Goal: Task Accomplishment & Management: Complete application form

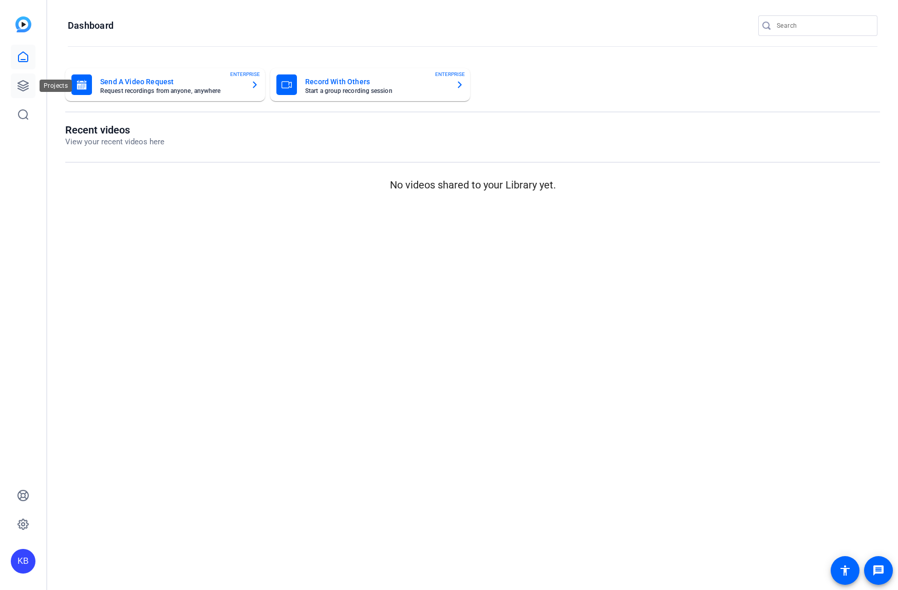
click at [21, 86] on icon at bounding box center [23, 86] width 12 height 12
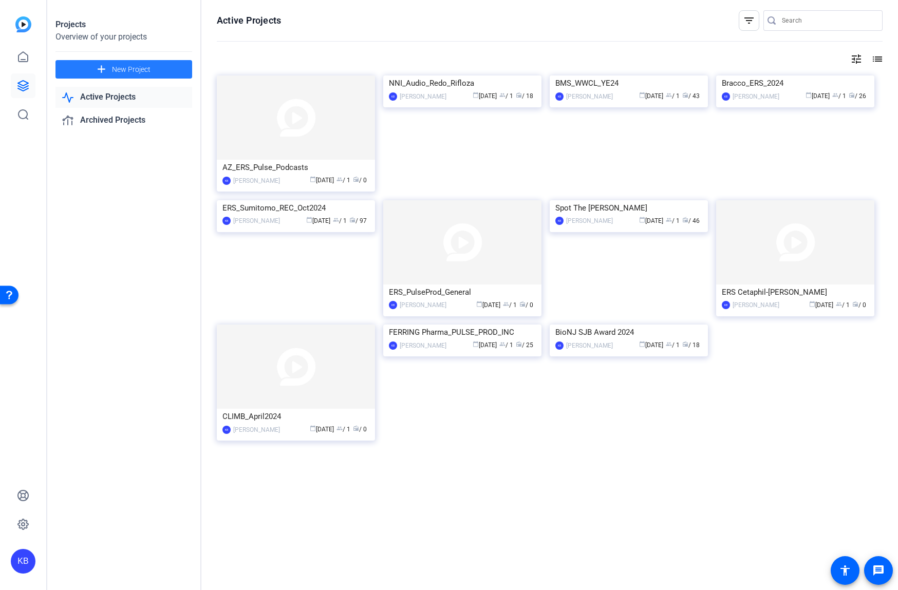
click at [125, 70] on span "New Project" at bounding box center [131, 69] width 39 height 11
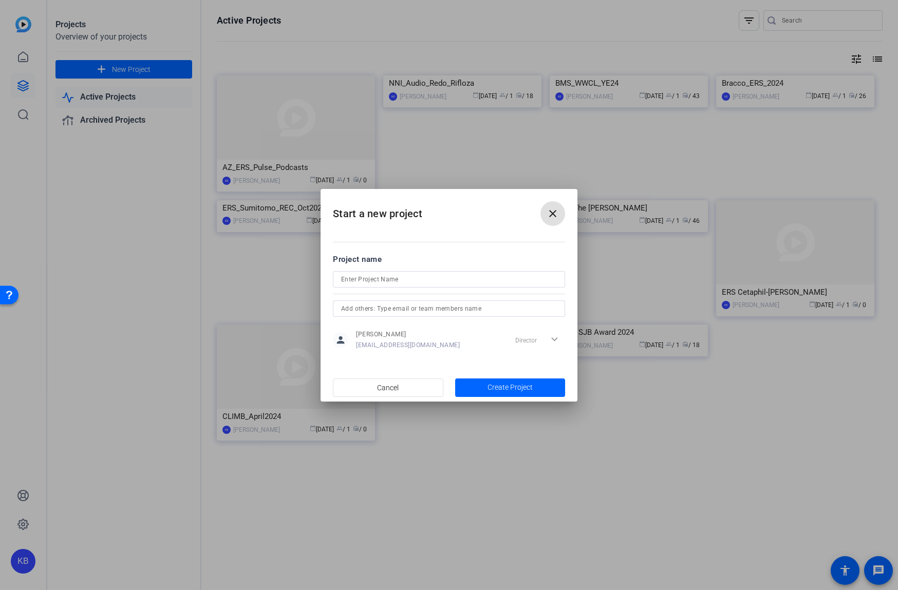
click at [366, 276] on input at bounding box center [449, 279] width 216 height 12
drag, startPoint x: 425, startPoint y: 279, endPoint x: 305, endPoint y: 278, distance: 119.7
click at [305, 278] on div "Start a new project close Project name Robbinsville SOTT SELF REC person [PERSO…" at bounding box center [449, 295] width 898 height 590
type input "Robbinsville SOTT SELF REC"
click at [418, 307] on input "text" at bounding box center [449, 309] width 216 height 12
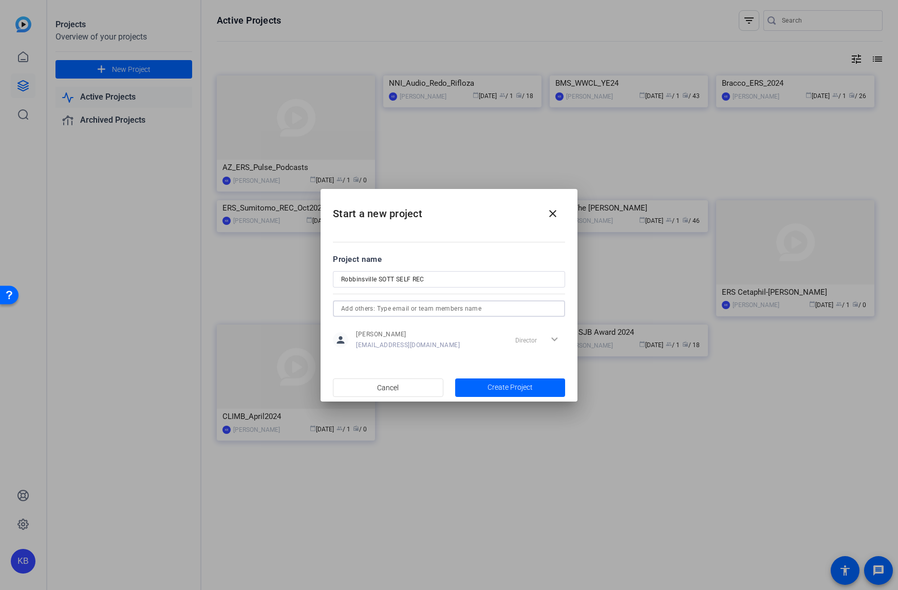
click at [411, 309] on input "text" at bounding box center [449, 309] width 216 height 12
click at [369, 307] on input "text" at bounding box center [449, 309] width 216 height 12
paste input "[EMAIL_ADDRESS][DOMAIN_NAME]"
type input "[EMAIL_ADDRESS][DOMAIN_NAME]"
click at [516, 230] on h2 "Start a new project close" at bounding box center [449, 210] width 257 height 42
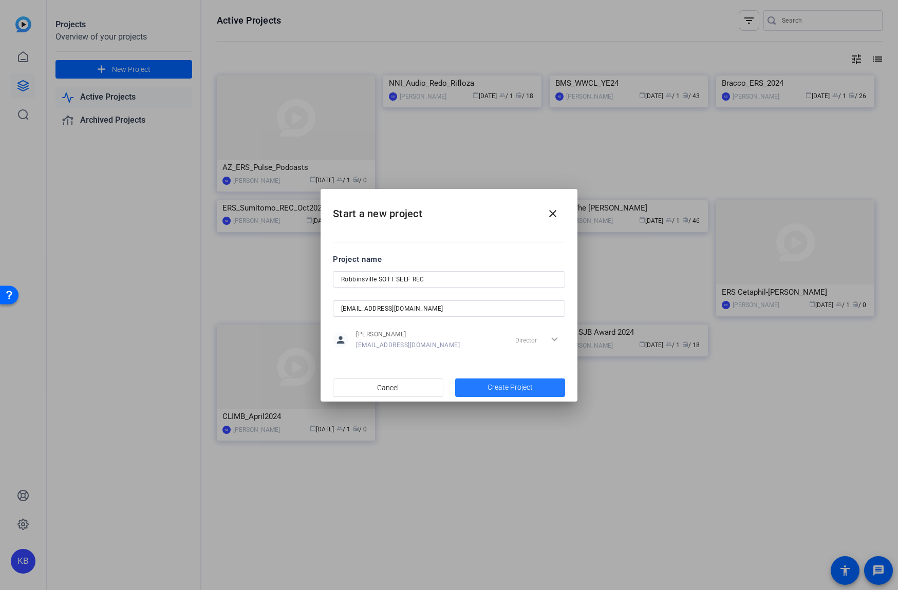
click at [508, 387] on span "Create Project" at bounding box center [510, 387] width 45 height 11
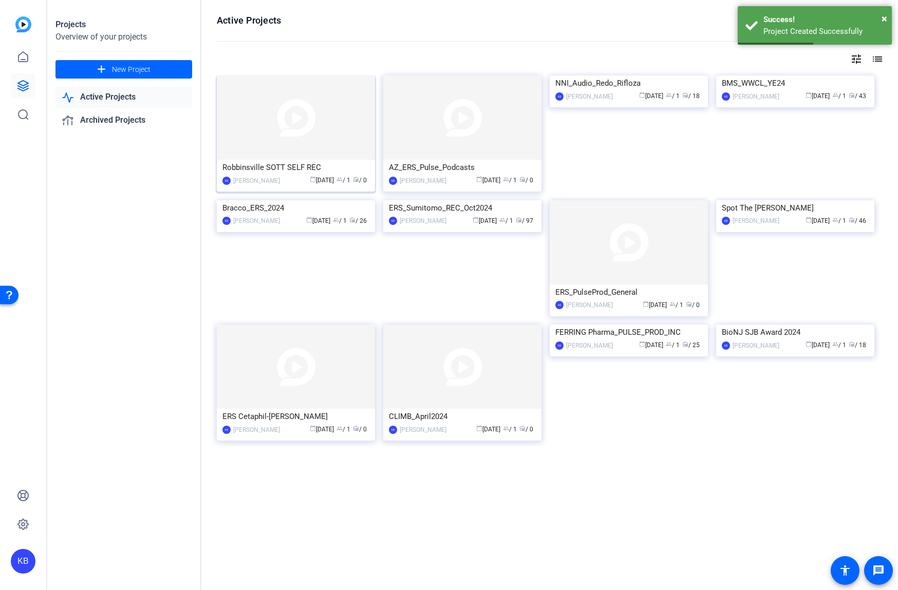
click at [291, 165] on div "Robbinsville SOTT SELF REC" at bounding box center [296, 167] width 147 height 15
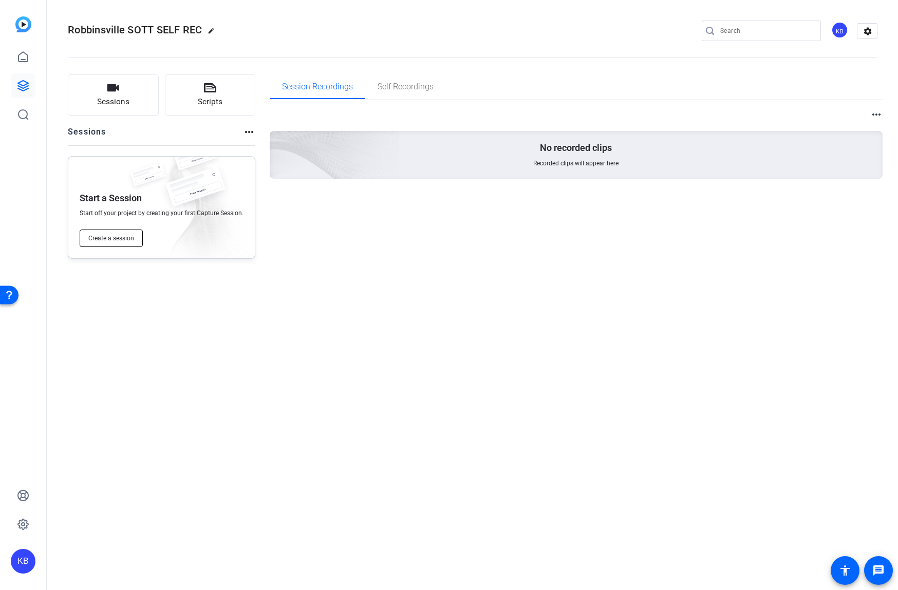
click at [115, 238] on span "Create a session" at bounding box center [111, 238] width 46 height 8
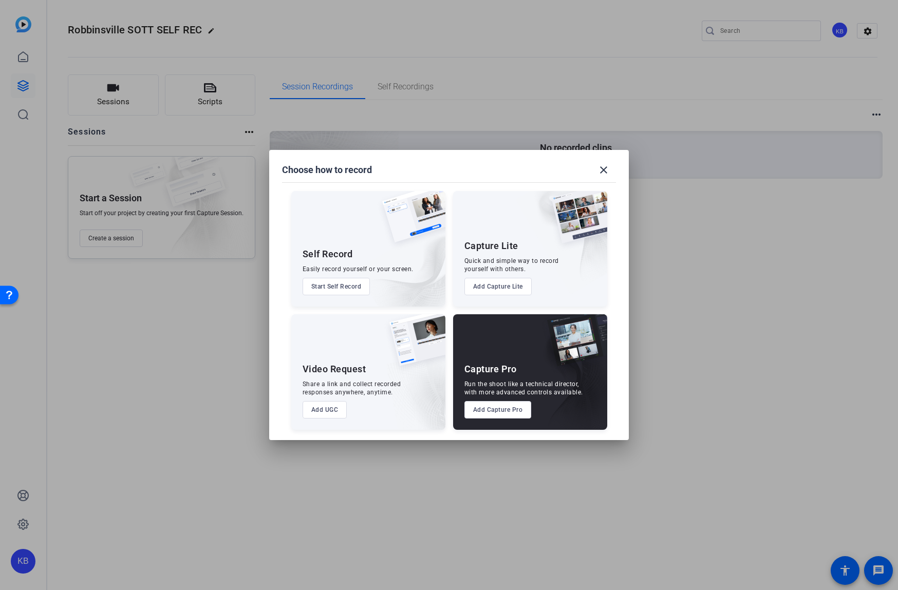
click at [336, 410] on button "Add UGC" at bounding box center [325, 409] width 45 height 17
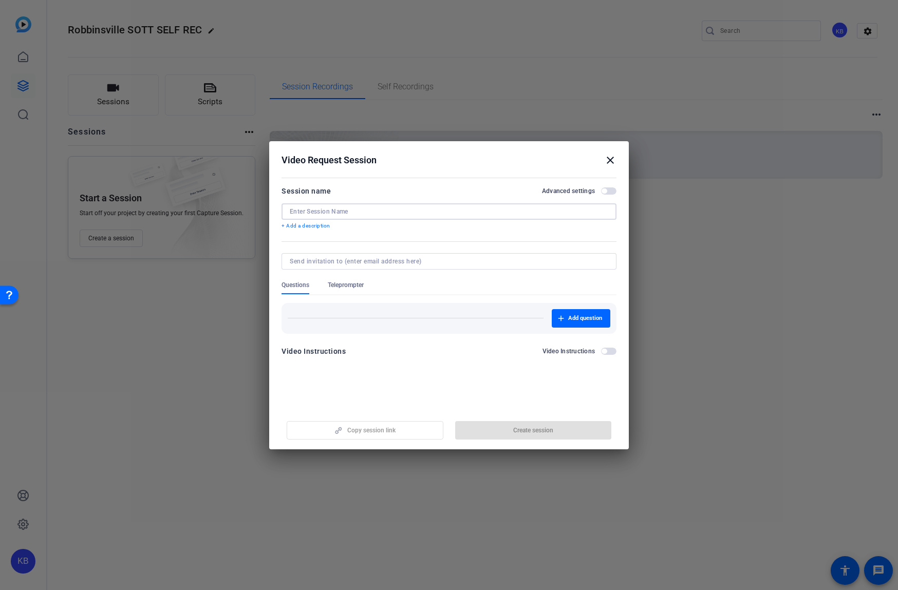
click at [343, 213] on input at bounding box center [449, 212] width 319 height 8
paste input "[EMAIL_ADDRESS][DOMAIN_NAME]"
type input "[EMAIL_ADDRESS][DOMAIN_NAME]"
drag, startPoint x: 382, startPoint y: 211, endPoint x: 240, endPoint y: 212, distance: 141.8
click at [240, 212] on div "Choose how to record close Self Record Easily record yourself or your screen. S…" at bounding box center [449, 295] width 898 height 590
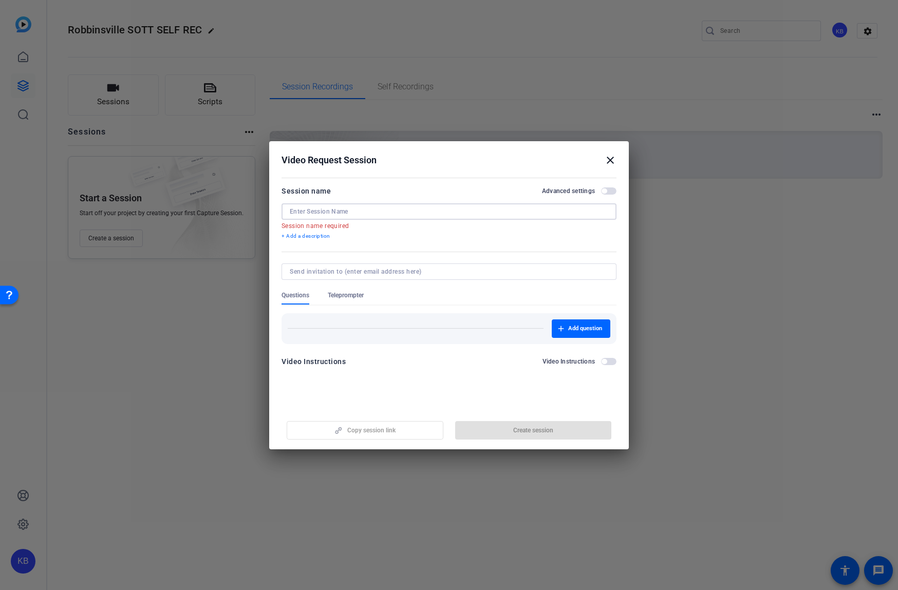
paste input "Robbinsville SOTT SELF REC"
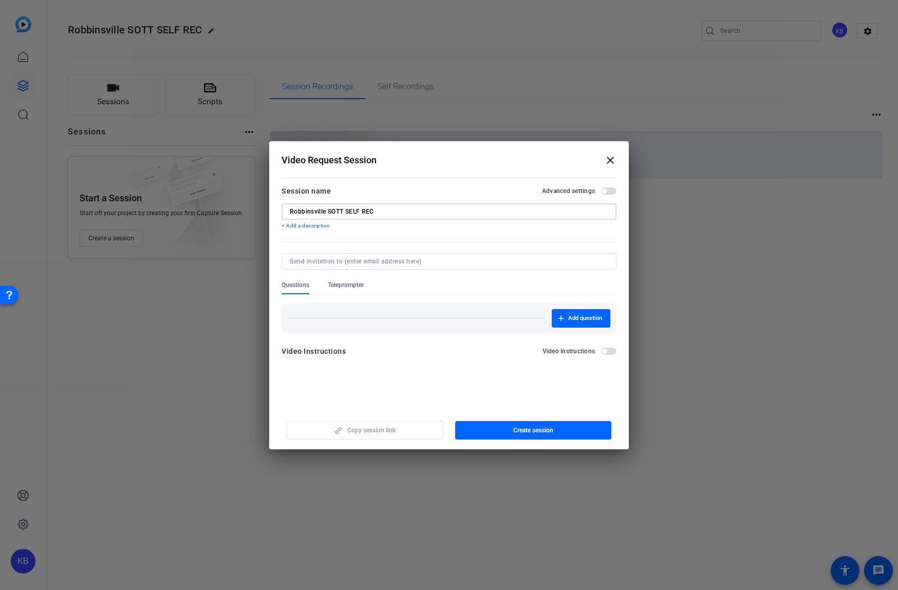
click at [313, 211] on input "Robbinsville SOTT SELF REC" at bounding box center [449, 212] width 319 height 8
type input "R'ville SOTT SELF REC"
click at [342, 264] on input at bounding box center [447, 261] width 315 height 8
paste input "[EMAIL_ADDRESS][DOMAIN_NAME]"
type input "[EMAIL_ADDRESS][DOMAIN_NAME]"
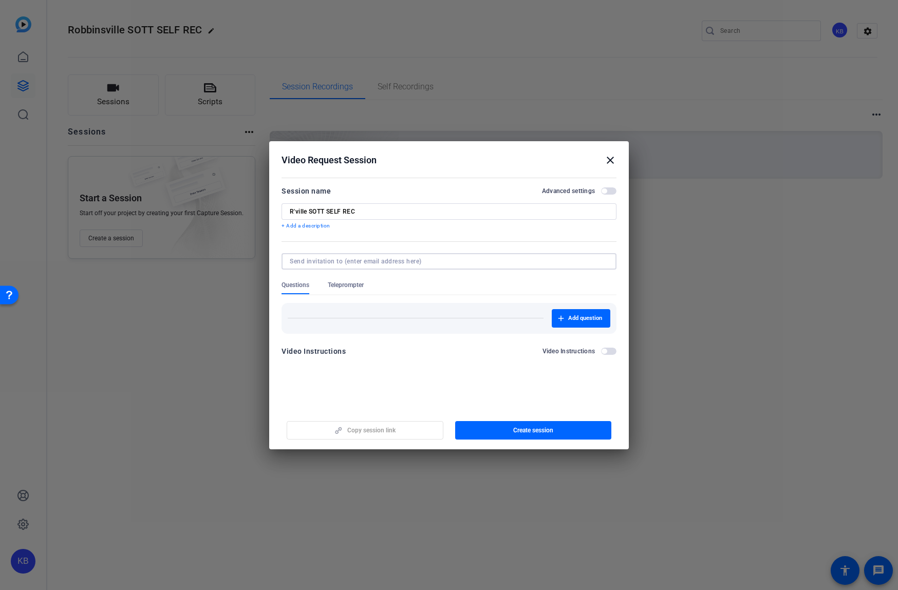
click at [605, 349] on form "Session name Advanced settings R'ville SOTT SELF REC + Add a description Questi…" at bounding box center [449, 274] width 335 height 179
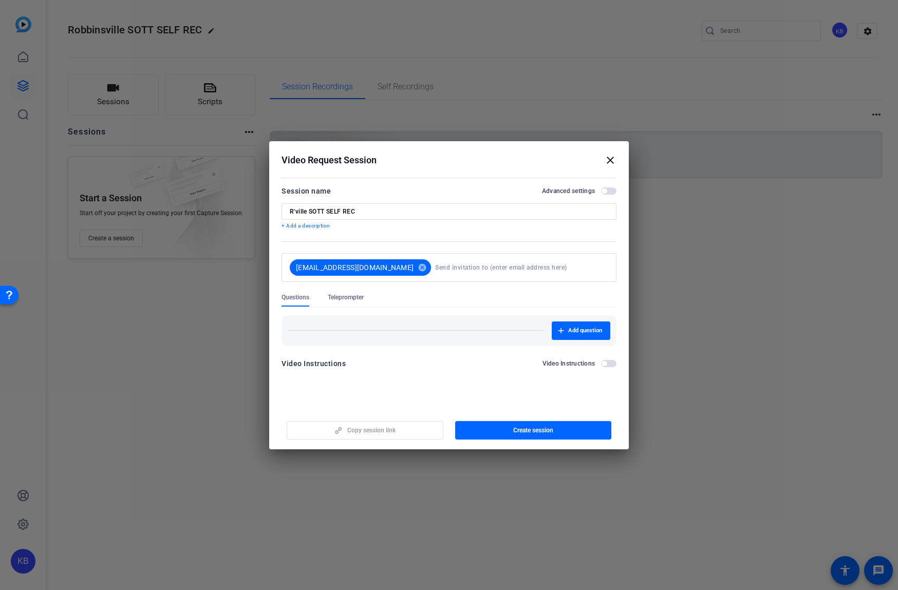
click at [611, 363] on span "button" at bounding box center [608, 363] width 15 height 7
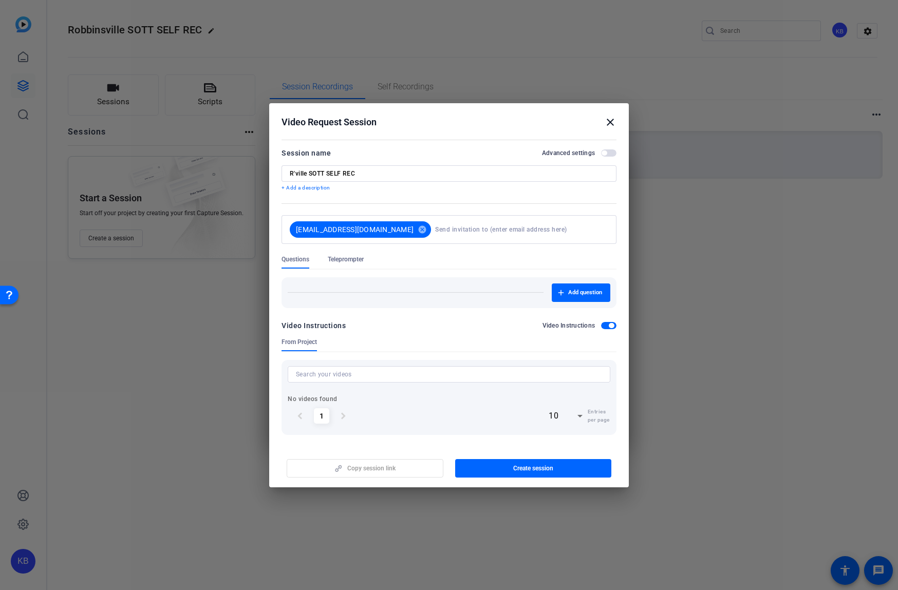
click at [374, 376] on input at bounding box center [449, 374] width 306 height 12
type input "Please"
click at [325, 376] on input "Please" at bounding box center [449, 374] width 306 height 12
type input "Please allow"
click at [347, 377] on input "Please allow" at bounding box center [449, 374] width 306 height 12
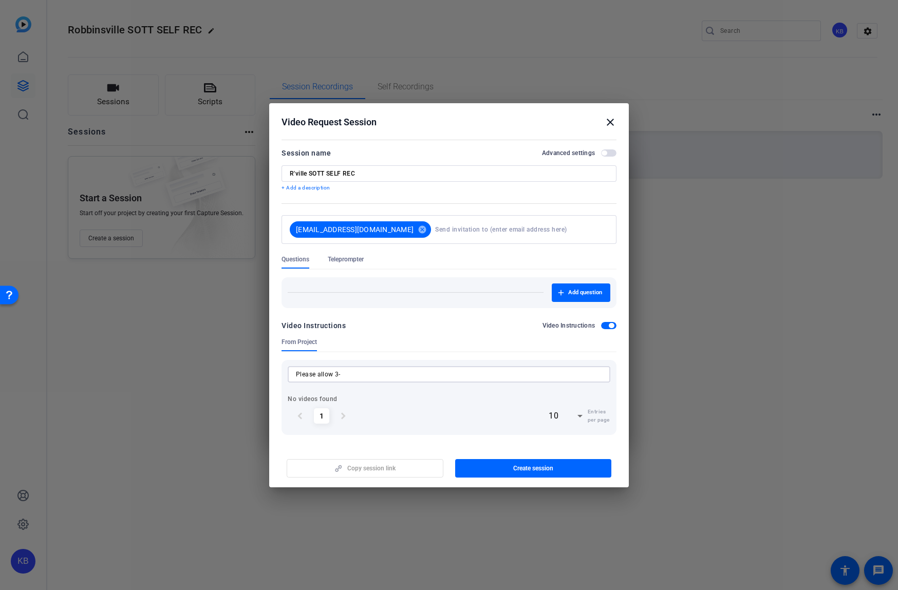
type input "Please allow 3-5"
click at [376, 378] on input "Please allow 3-5" at bounding box center [449, 374] width 306 height 12
type input "Please allow 3-5sec"
click at [364, 375] on input "Please allow 3-5sec" at bounding box center [449, 374] width 306 height 12
type input "Please allow 3-5sec"
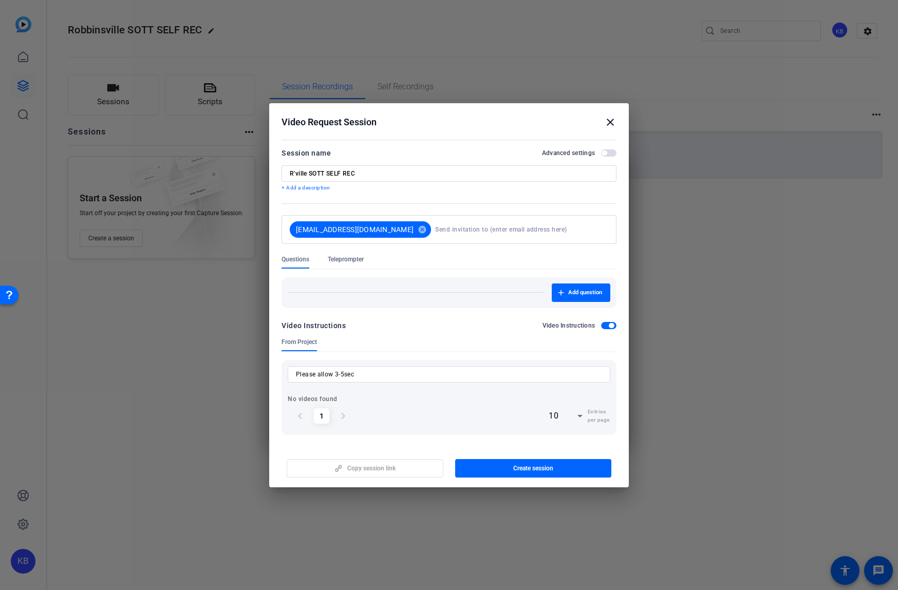
click at [602, 325] on span "button" at bounding box center [608, 325] width 15 height 7
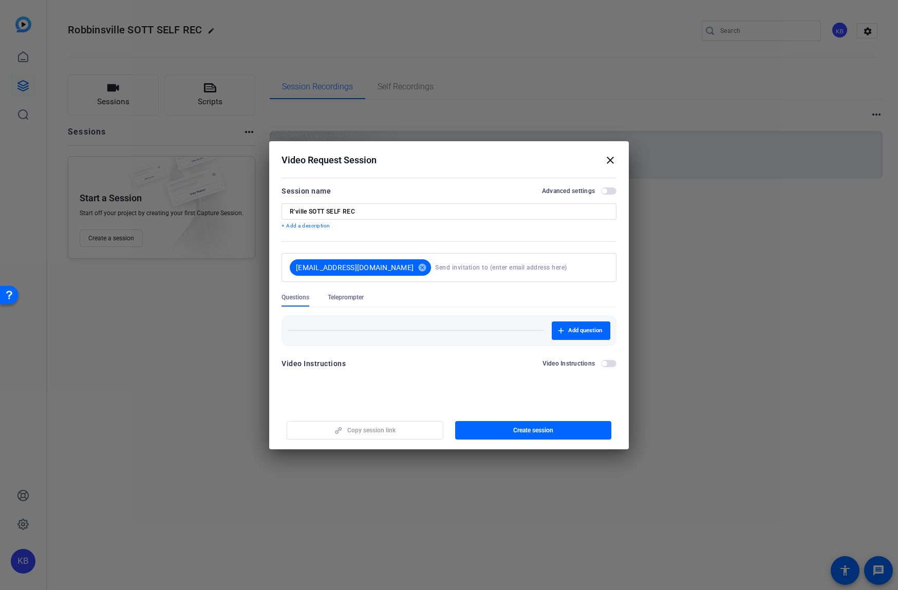
click at [356, 298] on span "Teleprompter" at bounding box center [346, 297] width 36 height 8
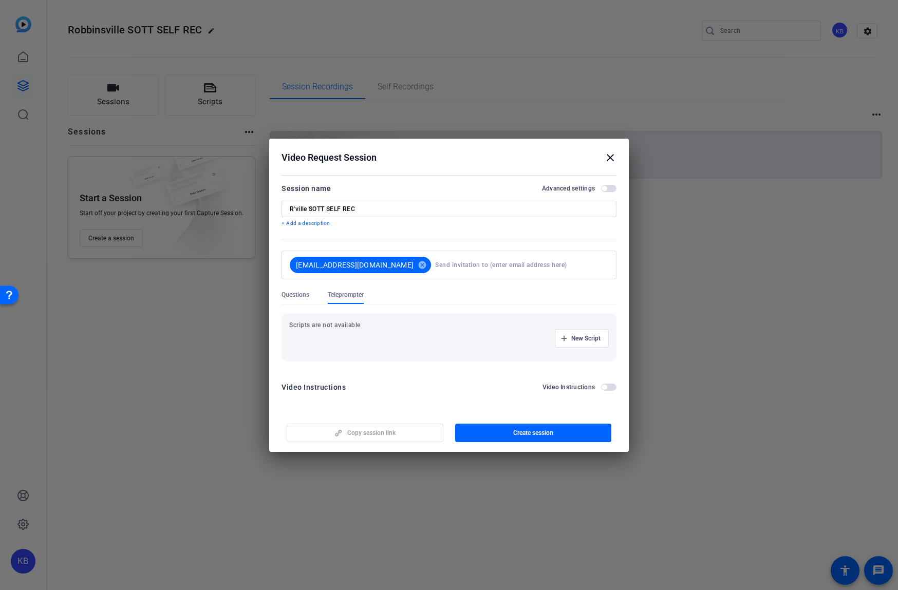
click at [301, 295] on span "Questions" at bounding box center [296, 295] width 28 height 8
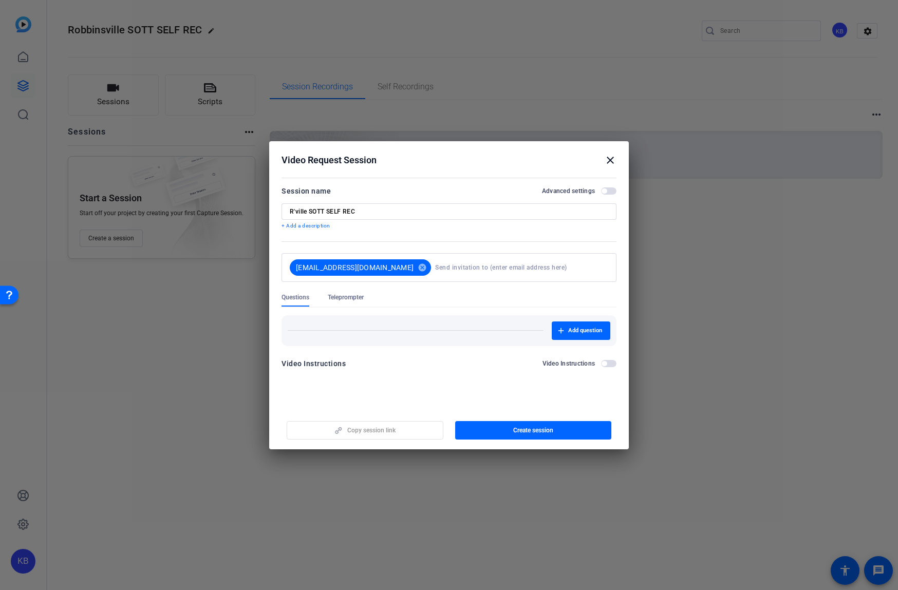
click at [537, 428] on span "Create session" at bounding box center [533, 431] width 40 height 8
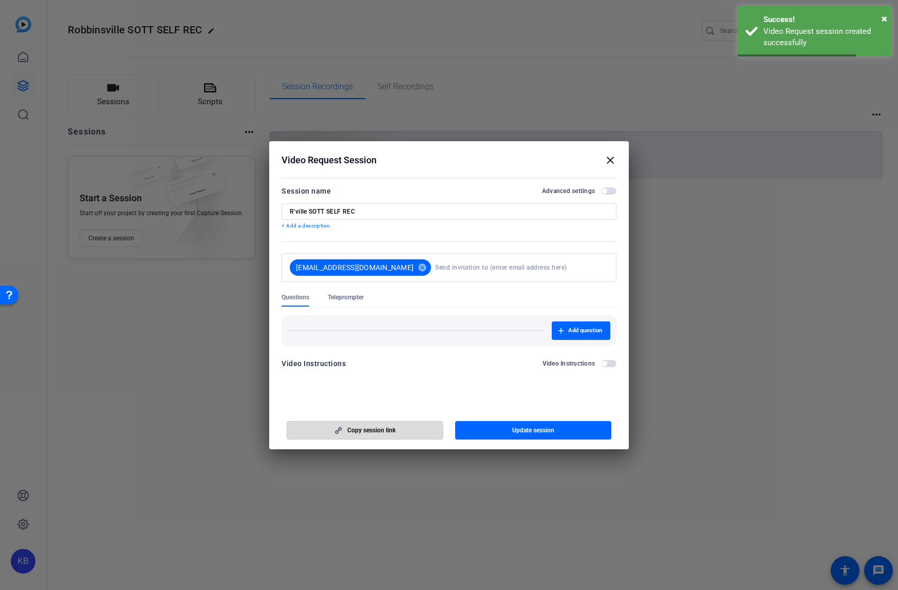
click at [354, 431] on span "Copy session link" at bounding box center [371, 431] width 48 height 8
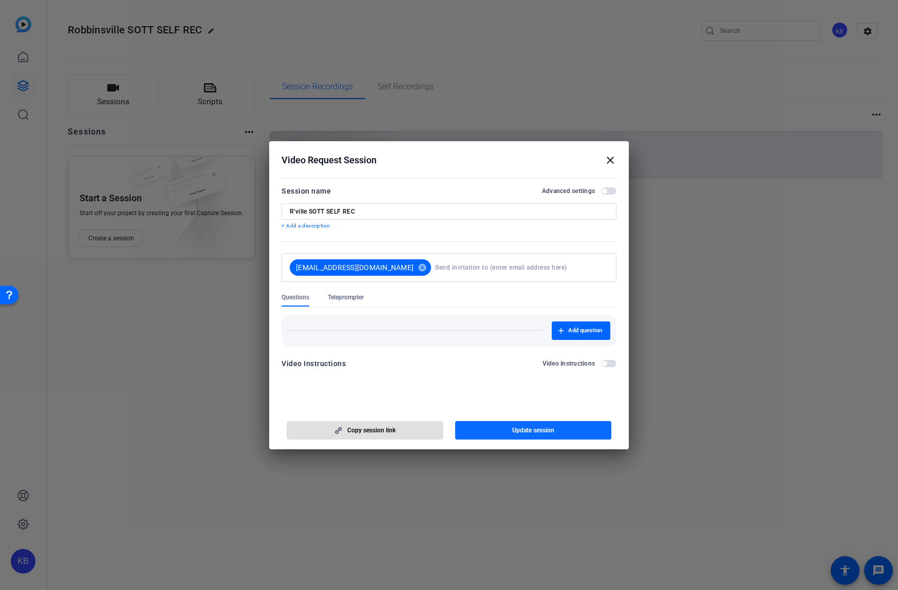
click at [519, 428] on span "Update session" at bounding box center [533, 431] width 42 height 8
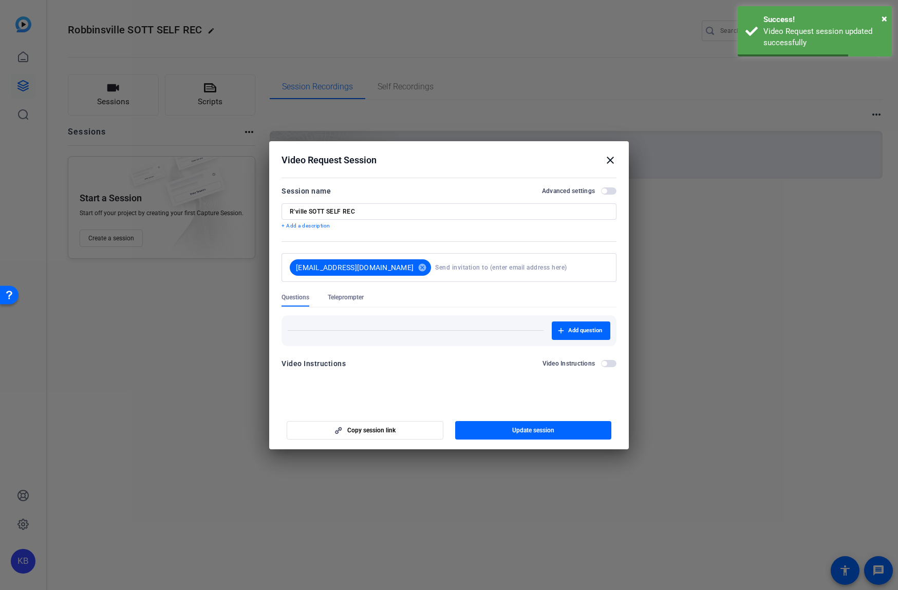
click at [611, 158] on mat-icon "close" at bounding box center [610, 160] width 12 height 12
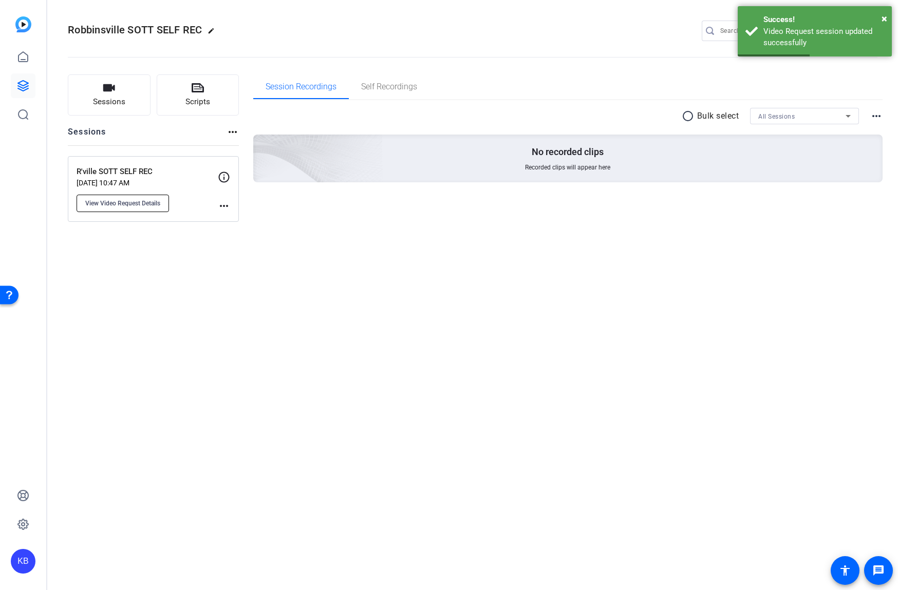
click at [141, 201] on span "View Video Request Details" at bounding box center [122, 203] width 75 height 8
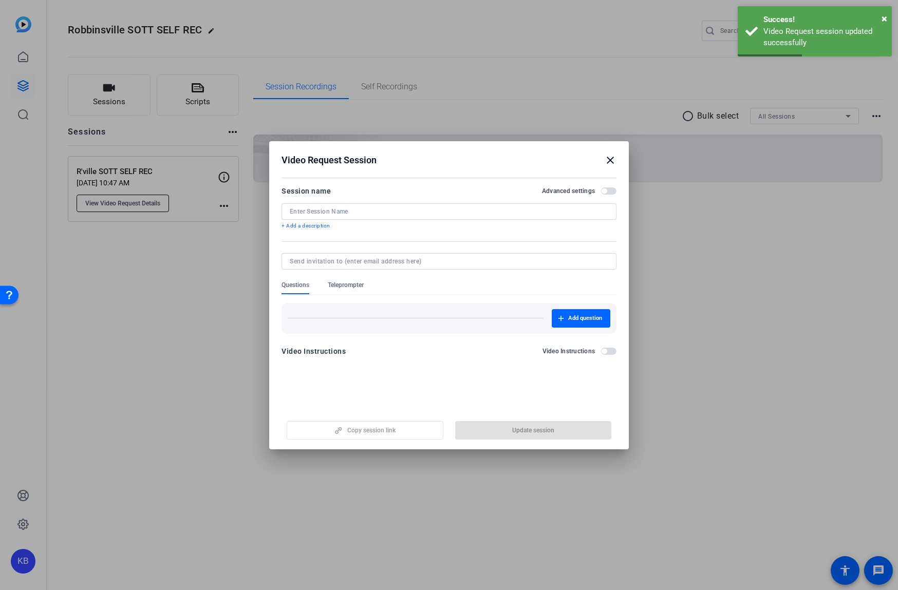
type input "R'ville SOTT SELF REC"
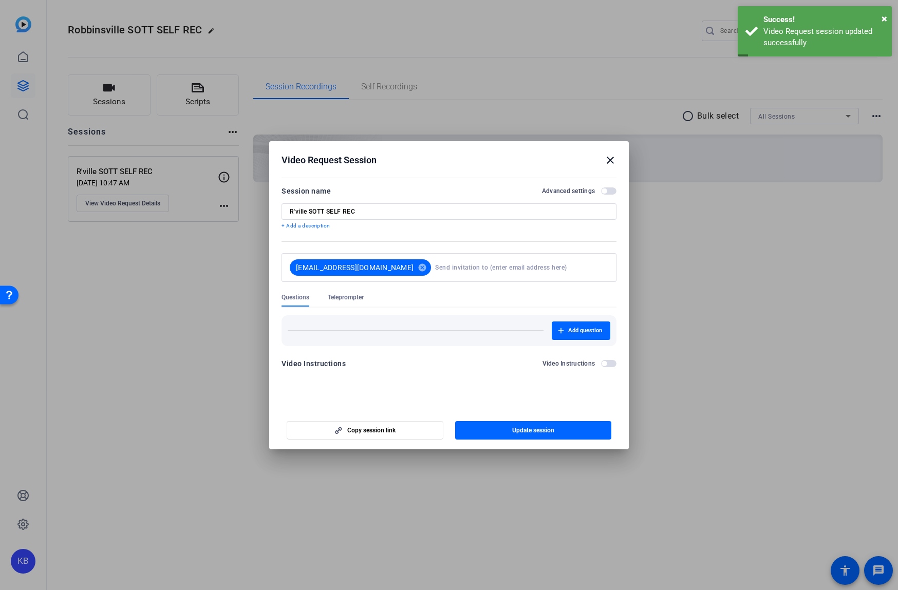
click at [608, 159] on mat-icon "close" at bounding box center [610, 160] width 12 height 12
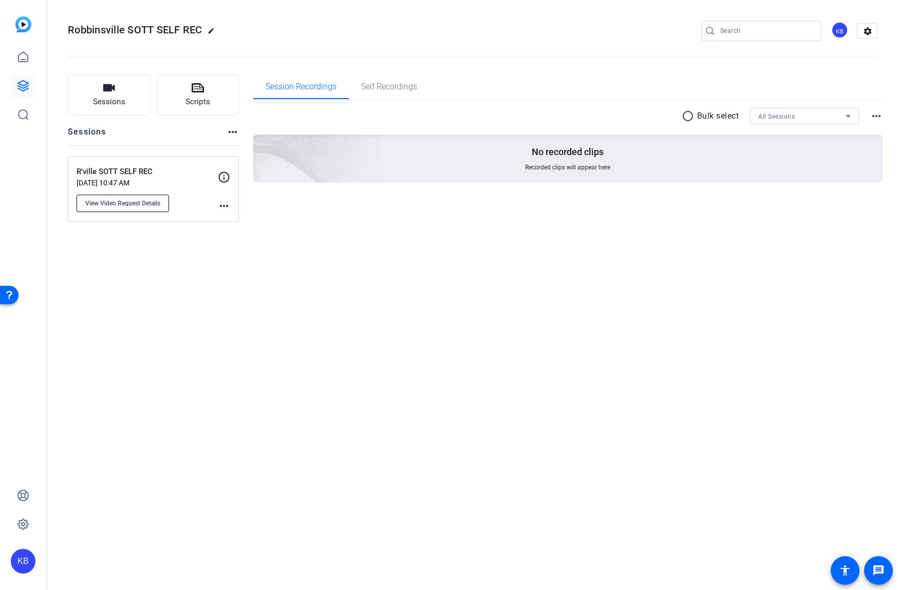
click at [155, 207] on button "View Video Request Details" at bounding box center [123, 203] width 93 height 17
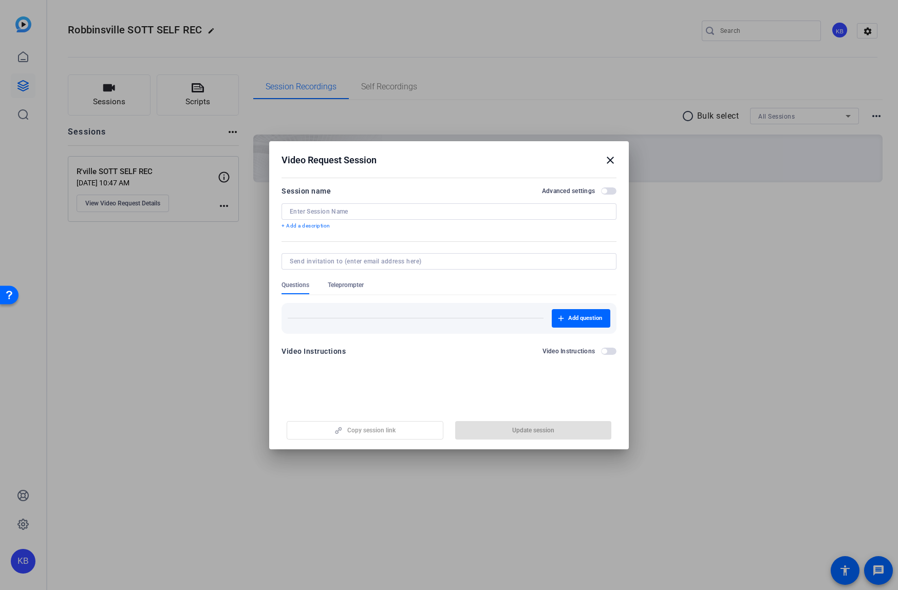
type input "R'ville SOTT SELF REC"
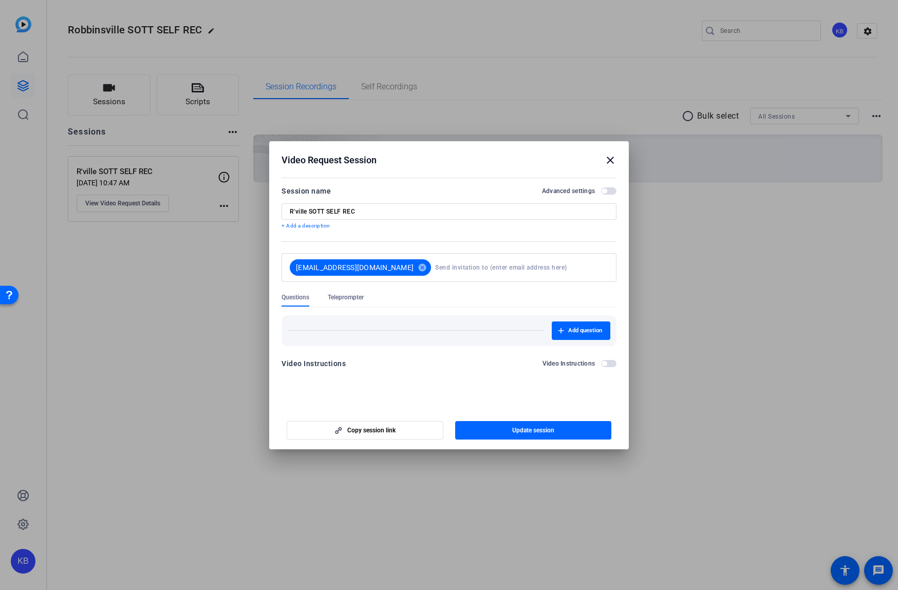
click at [614, 190] on span "button" at bounding box center [608, 191] width 15 height 7
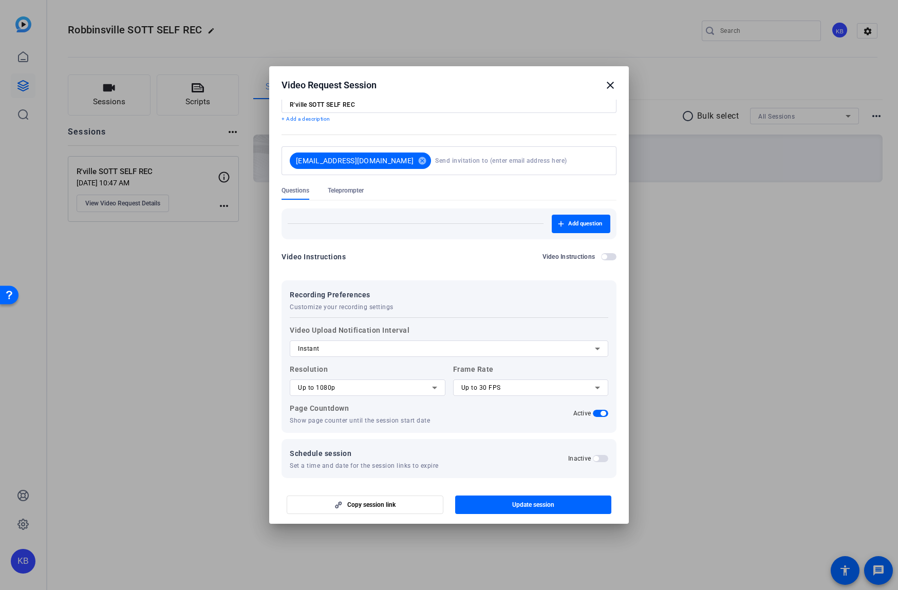
scroll to position [38, 0]
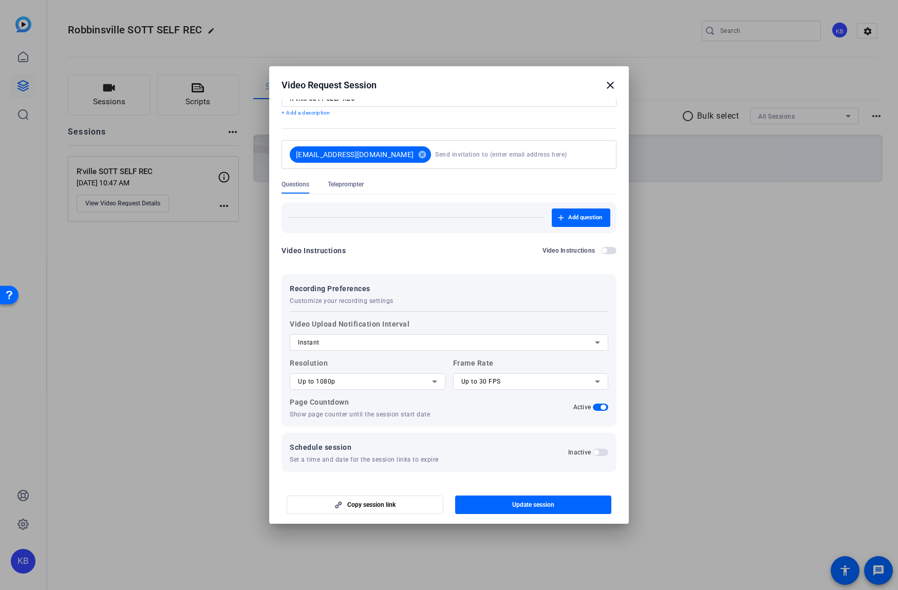
click at [599, 452] on span "button" at bounding box center [596, 452] width 5 height 5
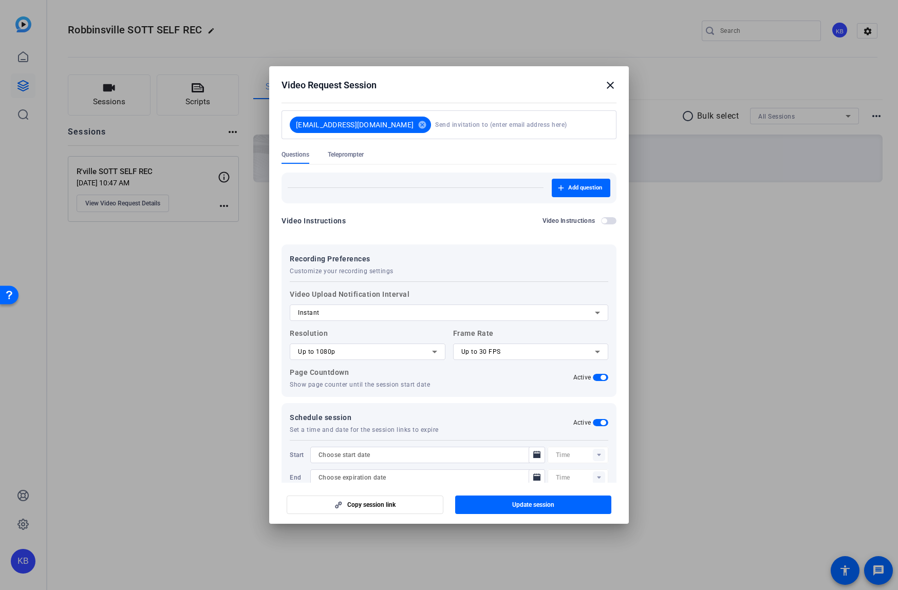
scroll to position [90, 0]
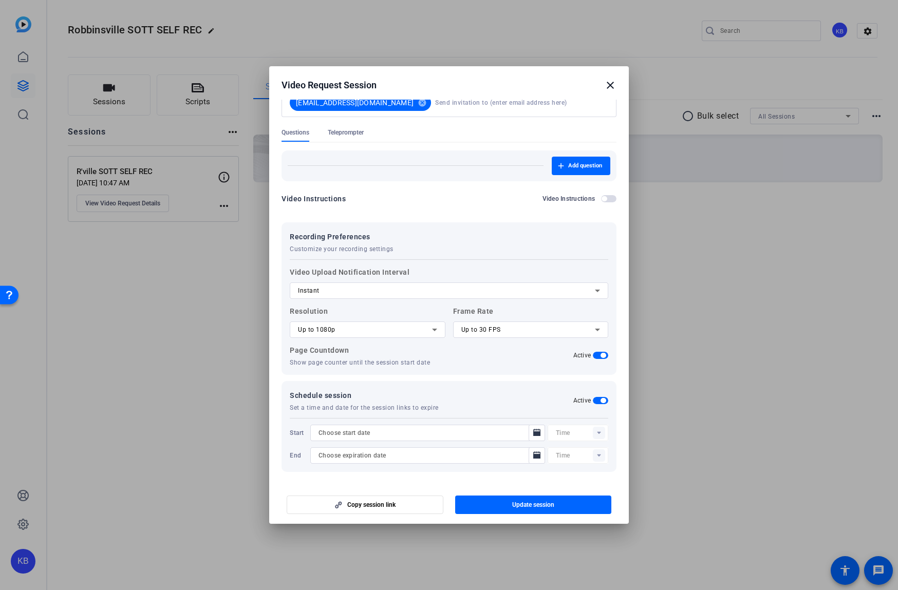
click at [598, 402] on span "button" at bounding box center [600, 400] width 15 height 7
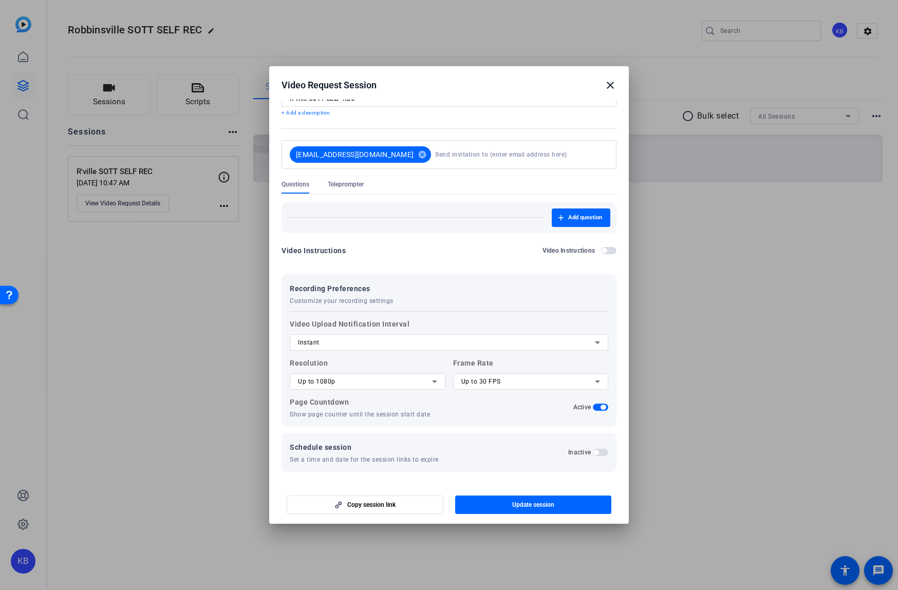
scroll to position [38, 0]
click at [610, 80] on mat-icon "close" at bounding box center [610, 85] width 12 height 12
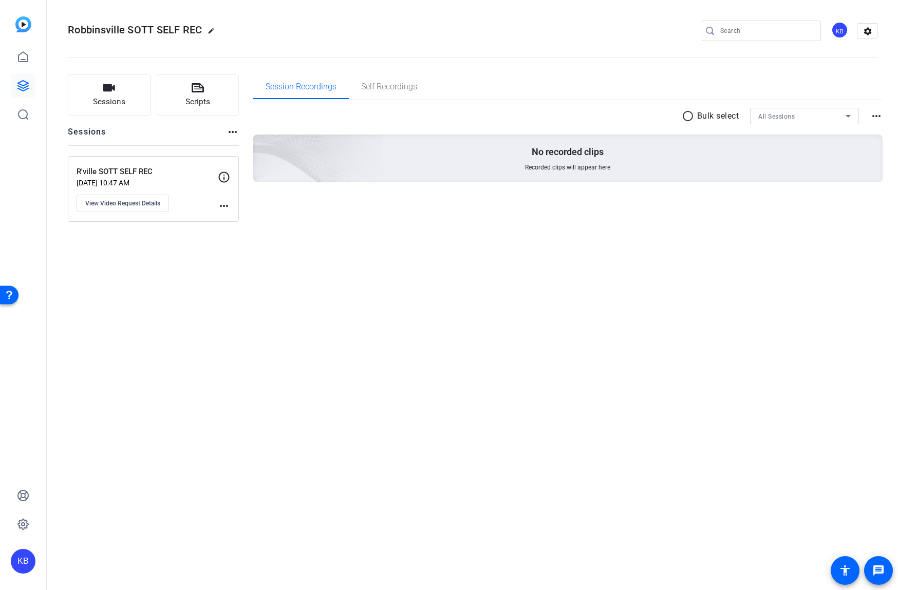
click at [139, 169] on p "R'ville SOTT SELF REC" at bounding box center [147, 172] width 141 height 12
